Goal: Task Accomplishment & Management: Manage account settings

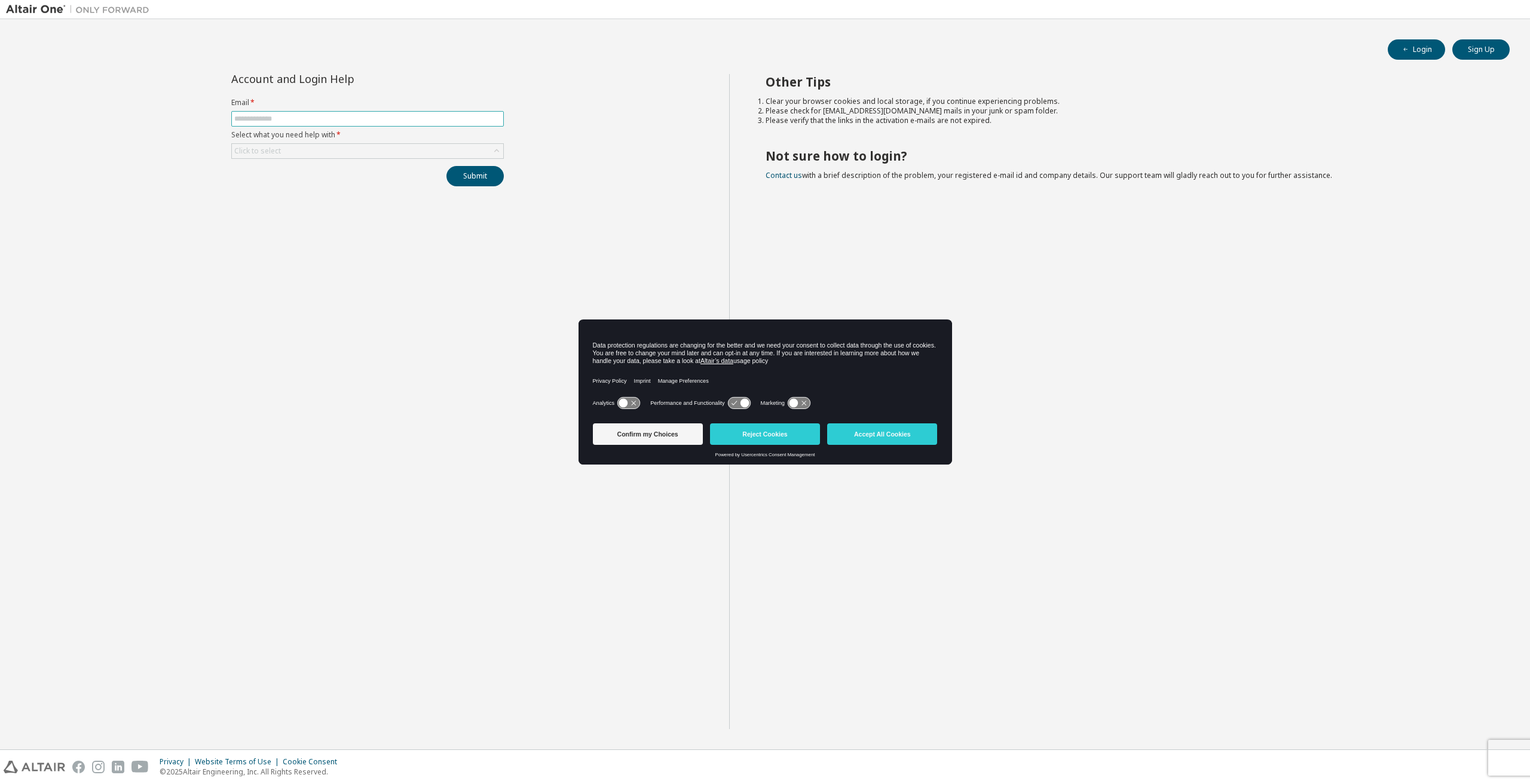
click at [304, 118] on input "text" at bounding box center [367, 118] width 266 height 9
type input "**********"
click at [324, 149] on div "Click to select" at bounding box center [367, 151] width 271 height 14
click at [308, 182] on li "I forgot my password" at bounding box center [366, 183] width 270 height 16
click at [489, 177] on button "Submit" at bounding box center [475, 176] width 57 height 20
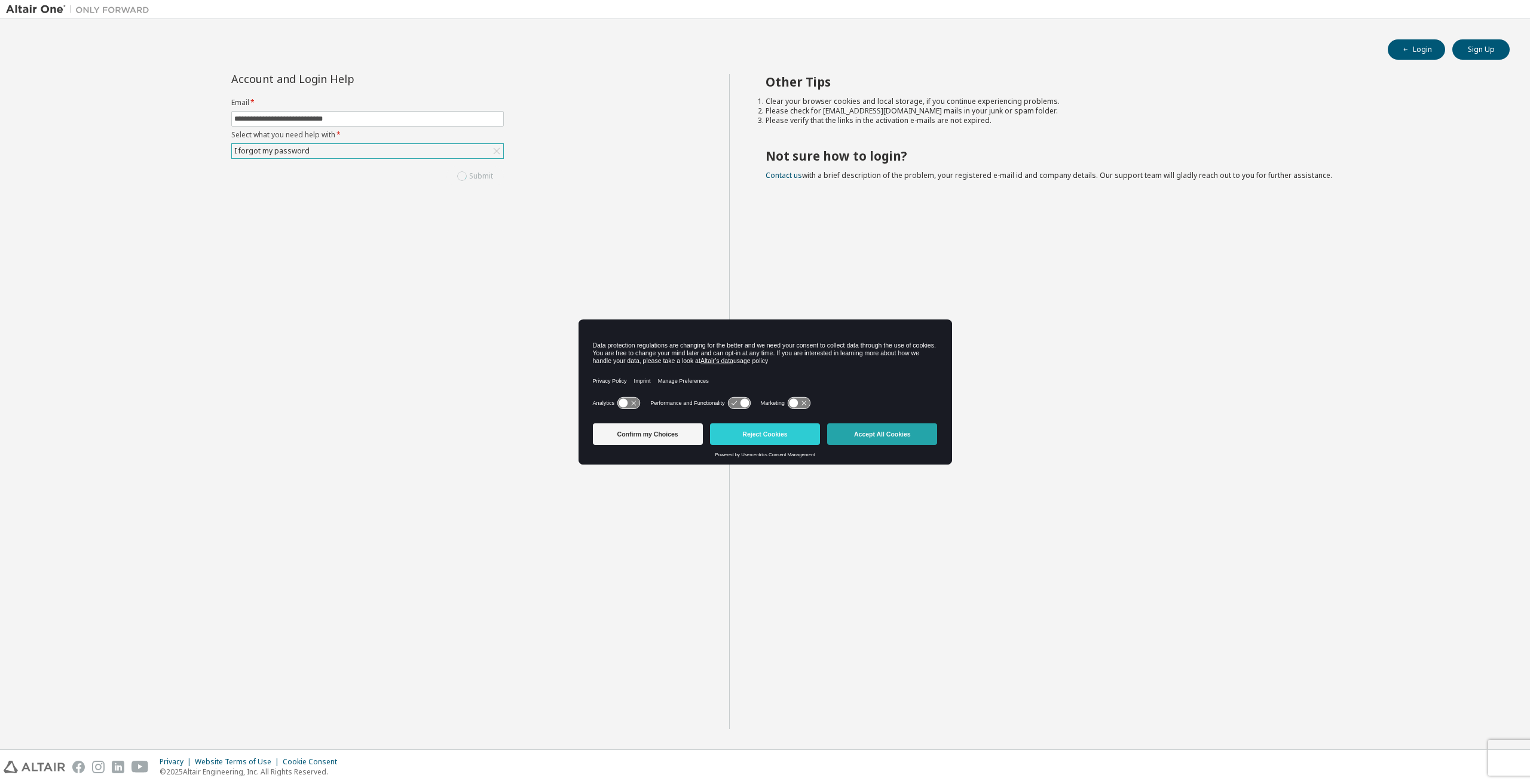
click at [878, 434] on button "Accept All Cookies" at bounding box center [882, 434] width 110 height 21
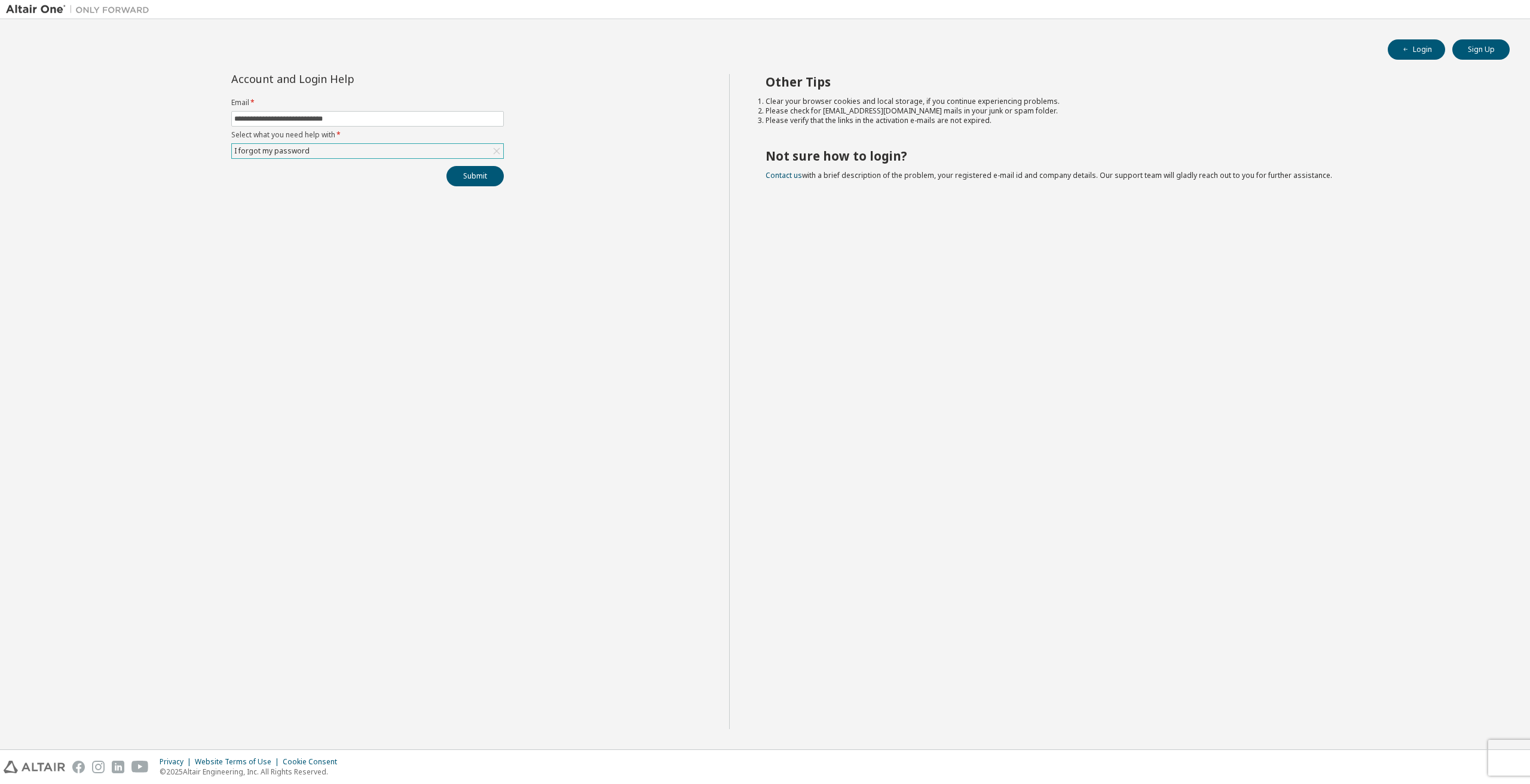
click at [572, 230] on div "**********" at bounding box center [367, 402] width 723 height 655
click at [471, 182] on button "Submit" at bounding box center [475, 176] width 57 height 20
click at [1416, 49] on button "Login" at bounding box center [1416, 49] width 57 height 20
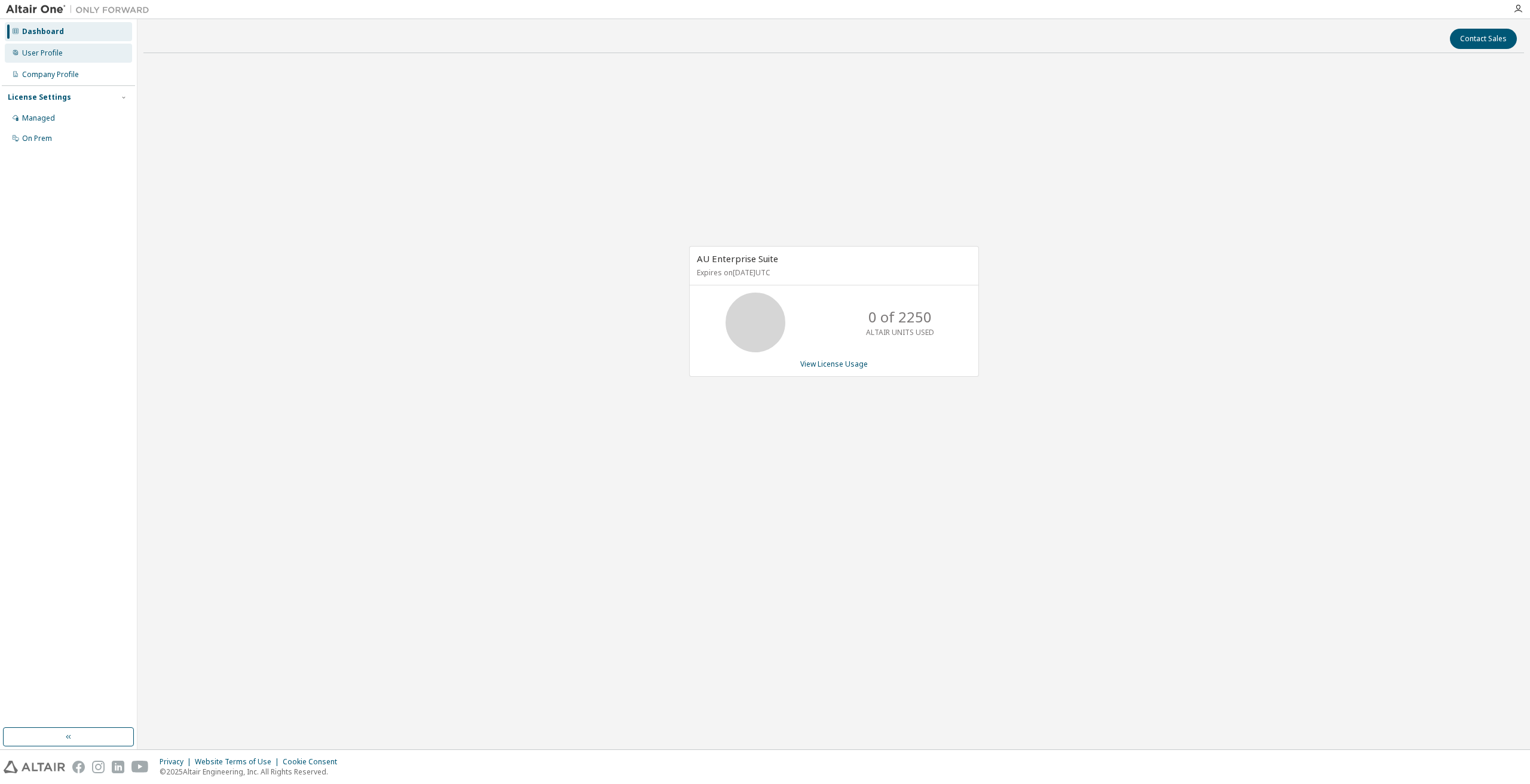
click at [72, 54] on div "User Profile" at bounding box center [69, 53] width 127 height 19
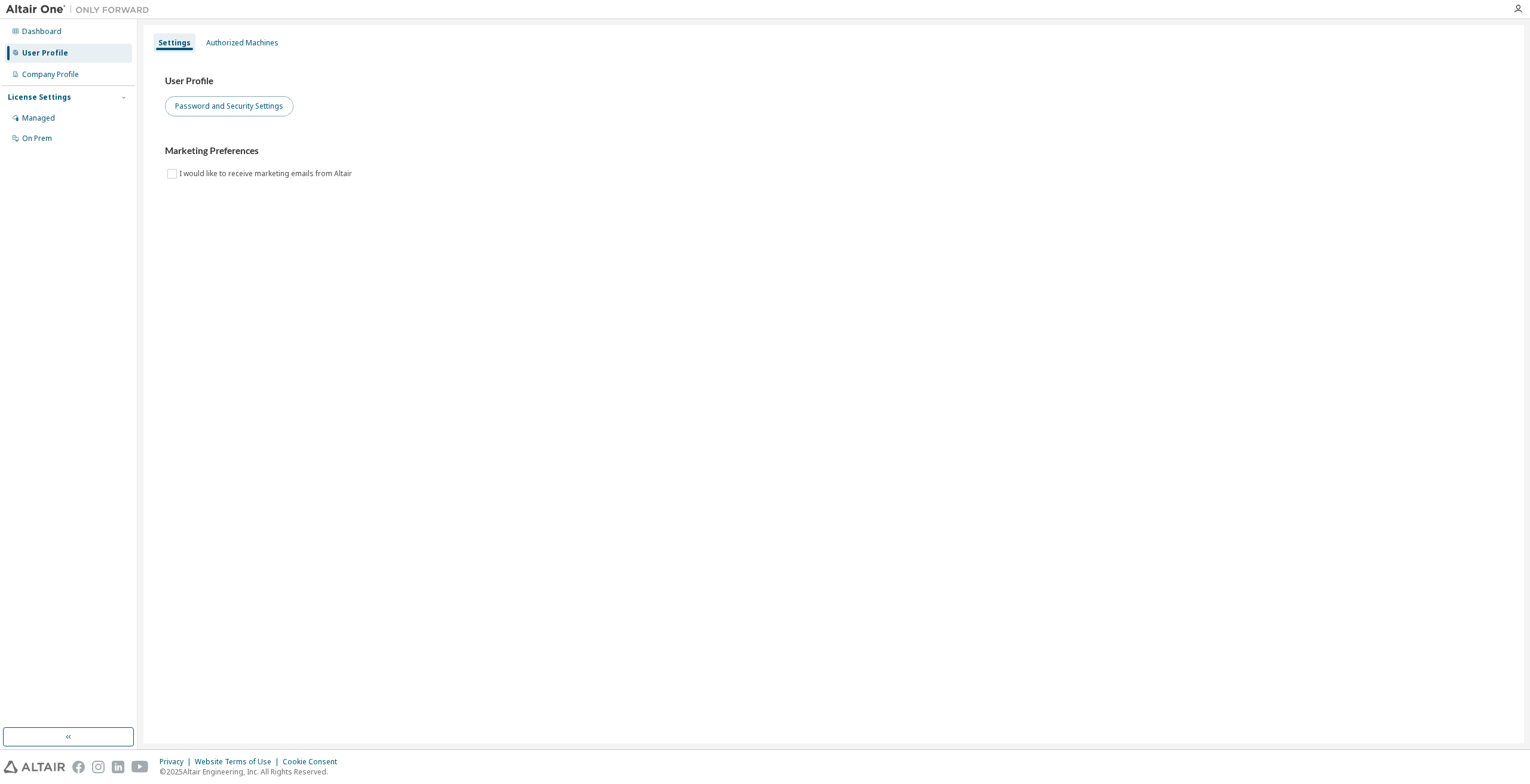
click at [198, 106] on button "Password and Security Settings" at bounding box center [229, 106] width 129 height 20
click at [233, 110] on button "Password and Security Settings" at bounding box center [229, 106] width 129 height 20
click at [214, 107] on button "Password and Security Settings" at bounding box center [229, 106] width 129 height 20
